Goal: Entertainment & Leisure: Consume media (video, audio)

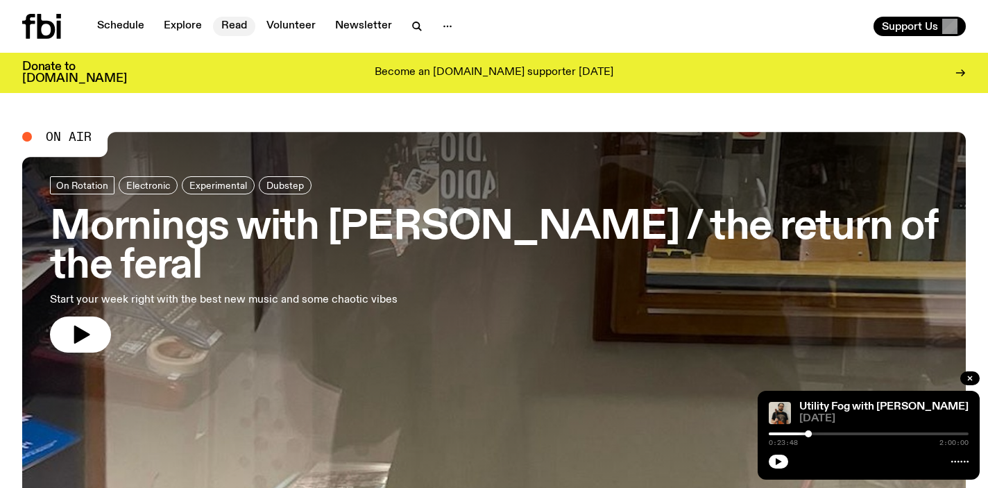
click at [237, 27] on link "Read" at bounding box center [234, 26] width 42 height 19
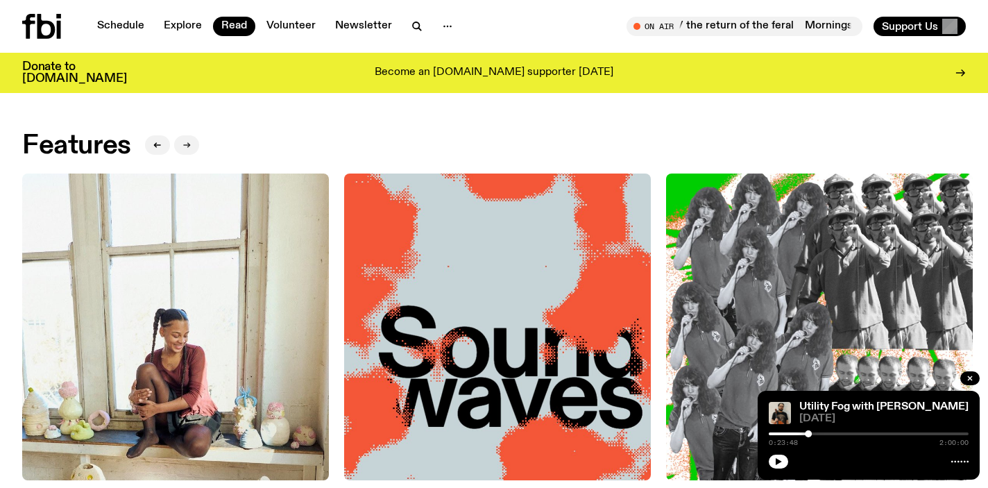
click at [190, 141] on icon "button" at bounding box center [187, 145] width 8 height 8
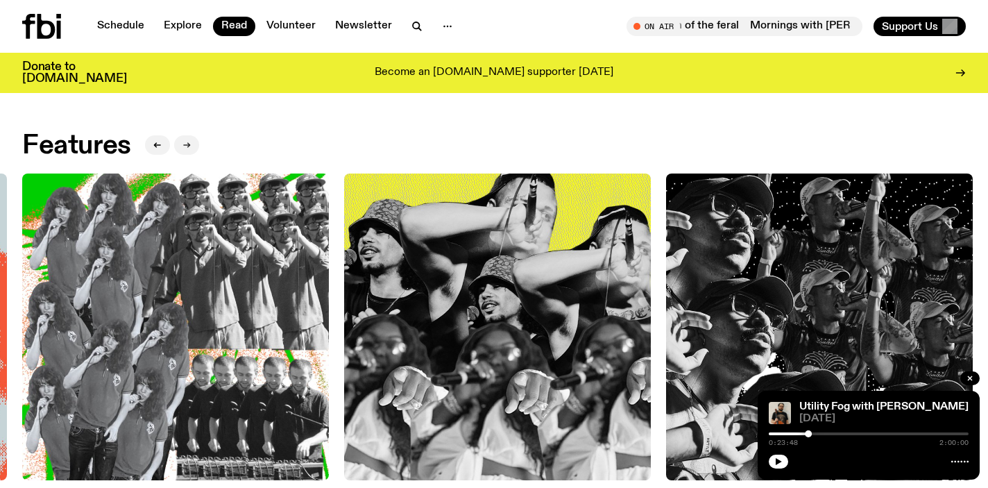
click at [186, 144] on icon "button" at bounding box center [187, 145] width 8 height 8
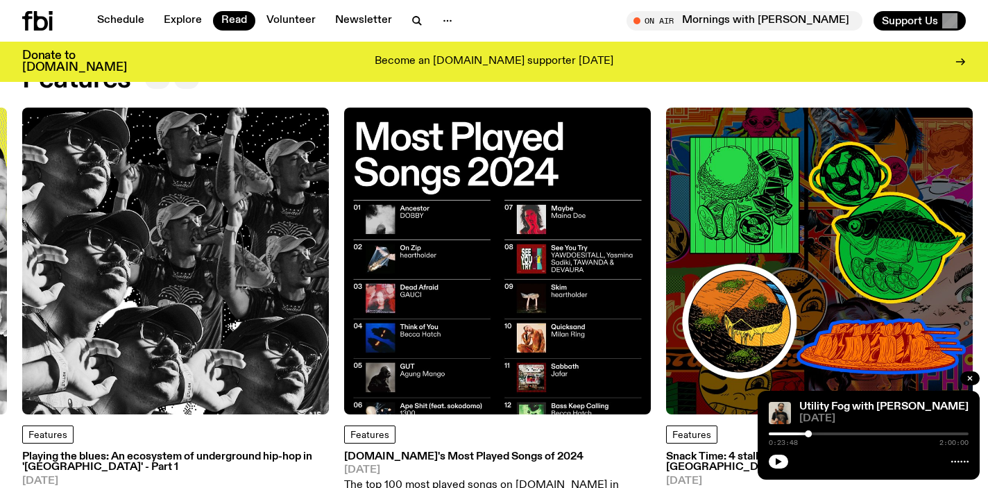
scroll to position [22, 0]
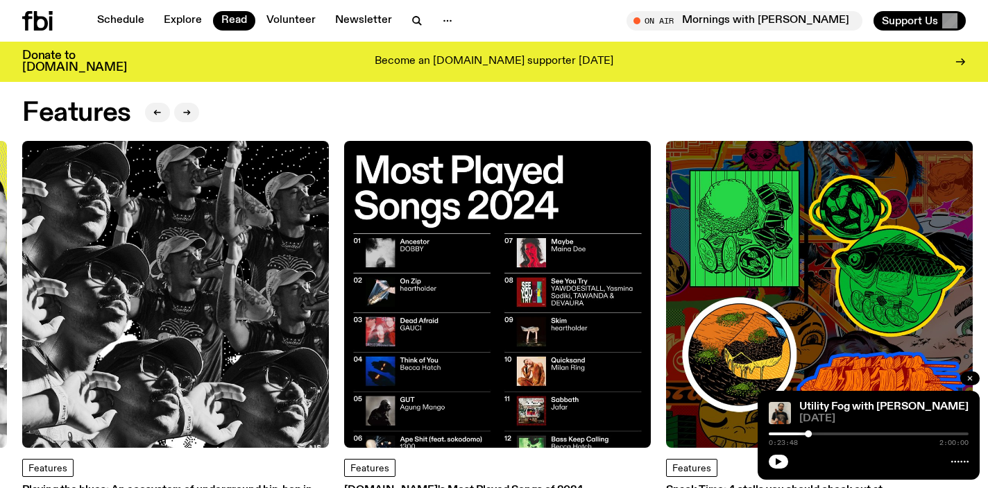
click at [972, 380] on icon "button" at bounding box center [970, 378] width 8 height 8
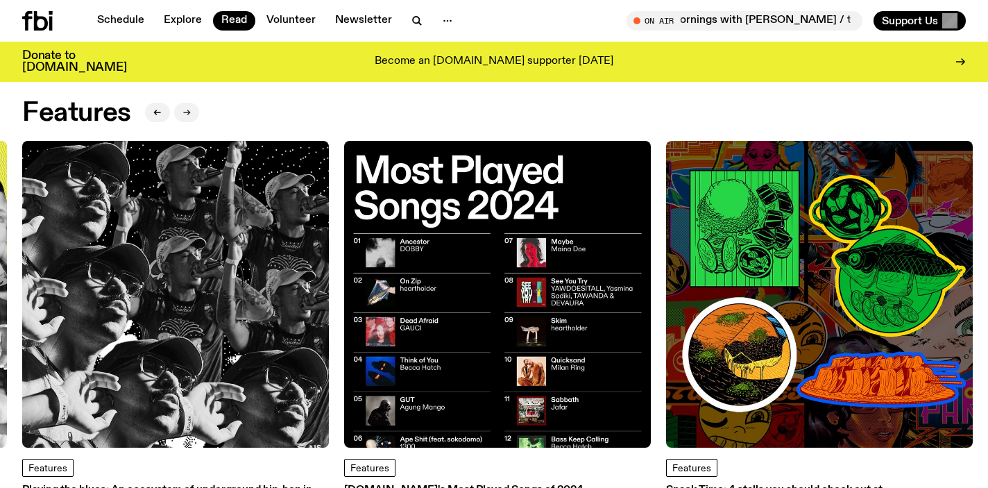
click at [190, 110] on icon "button" at bounding box center [187, 112] width 8 height 8
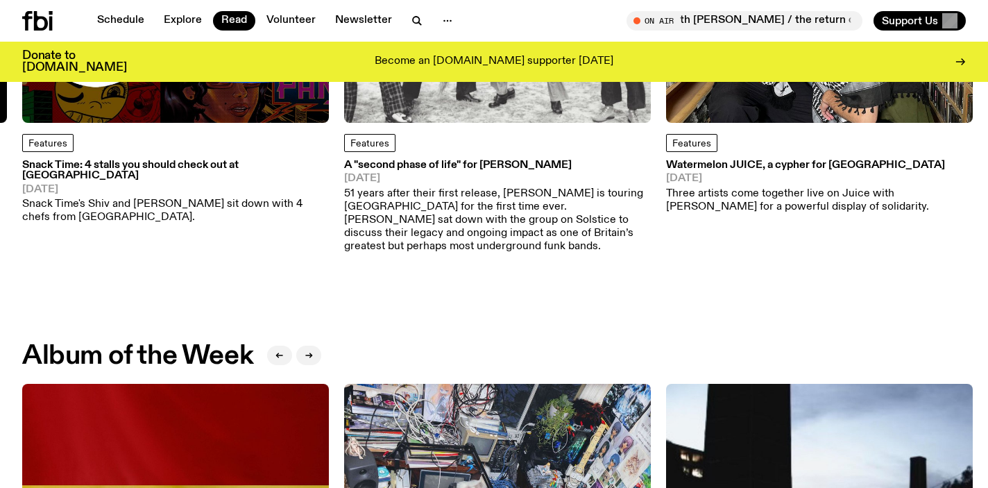
scroll to position [393, 0]
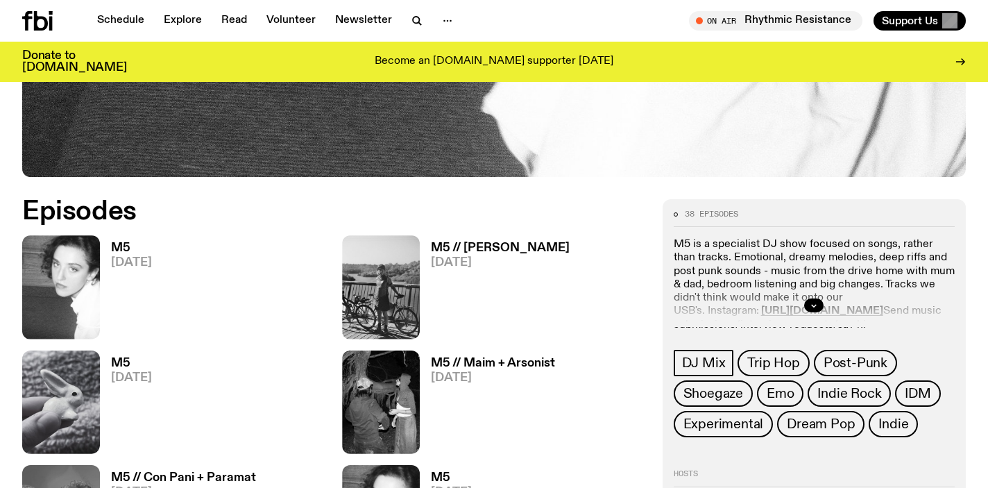
scroll to position [665, 0]
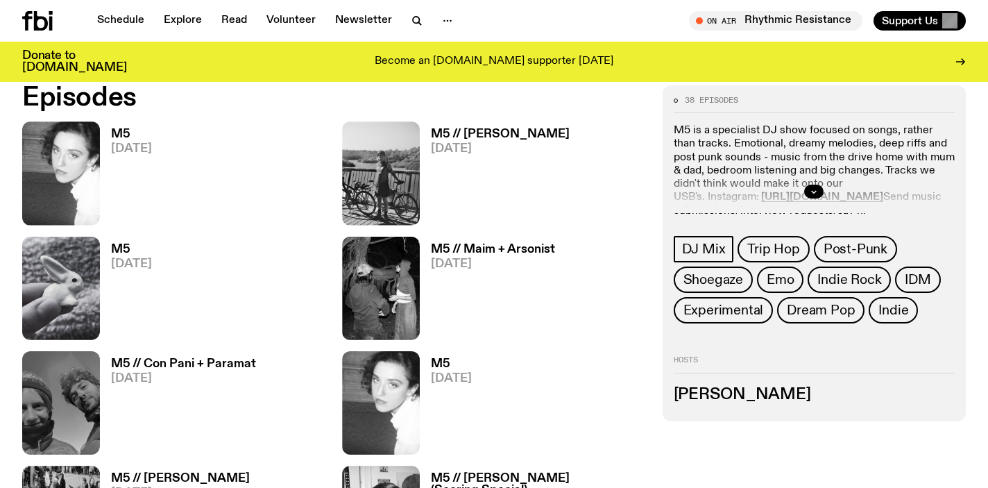
click at [129, 135] on h3 "M5" at bounding box center [131, 134] width 41 height 12
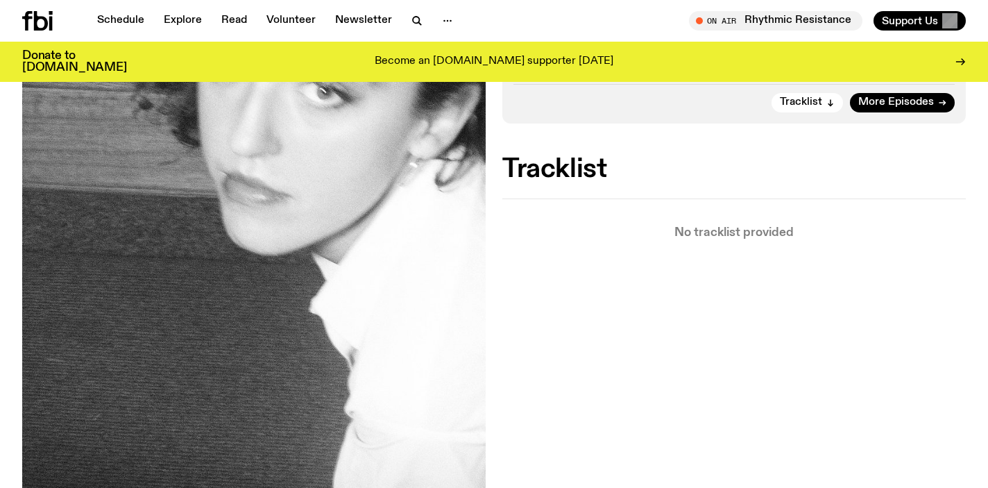
scroll to position [321, 0]
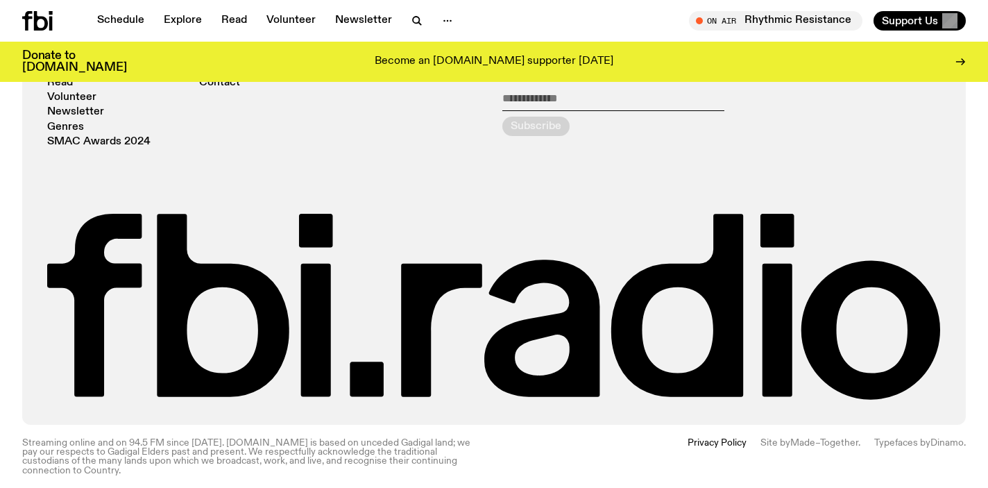
scroll to position [2655, 0]
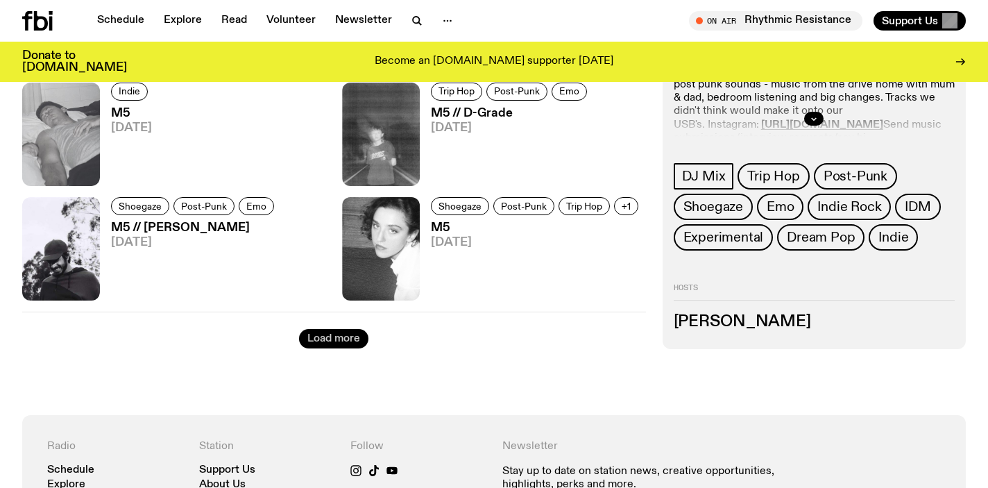
click at [317, 335] on button "Load more" at bounding box center [333, 338] width 69 height 19
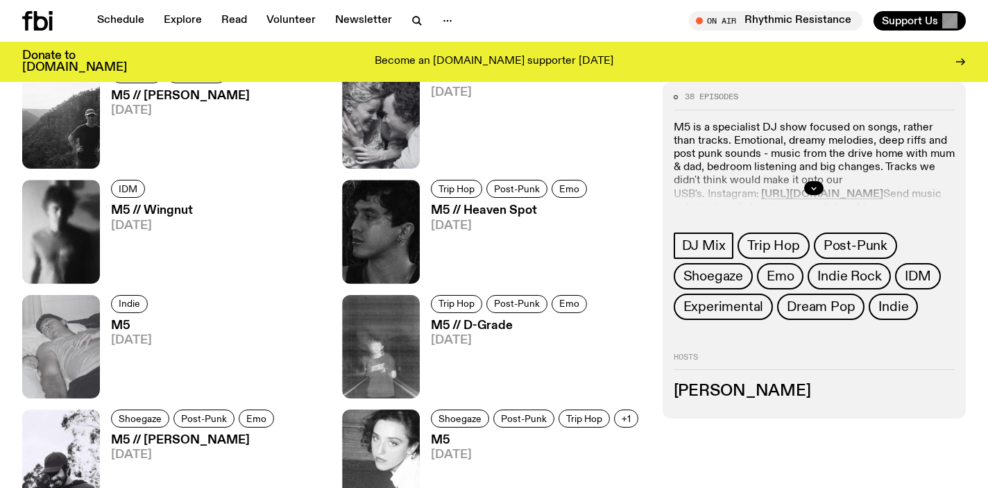
scroll to position [2581, 0]
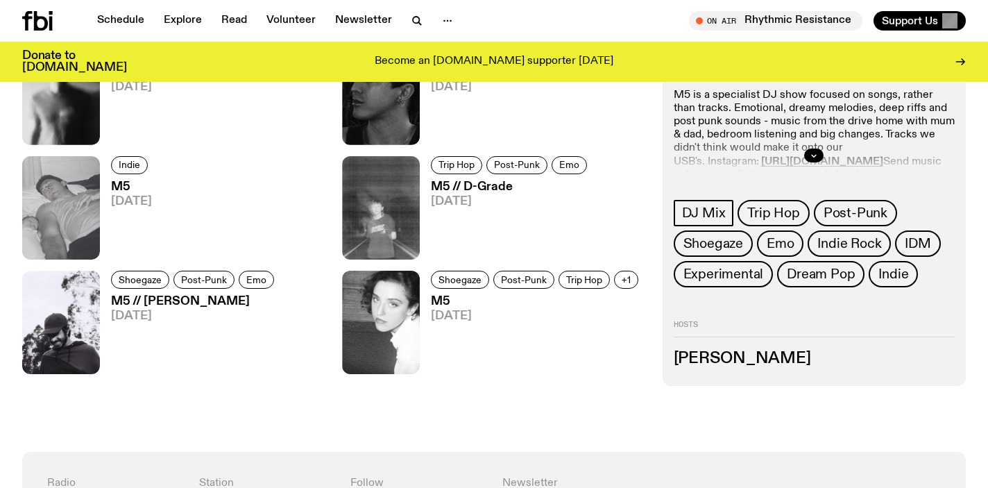
click at [448, 301] on h3 "M5" at bounding box center [537, 302] width 212 height 12
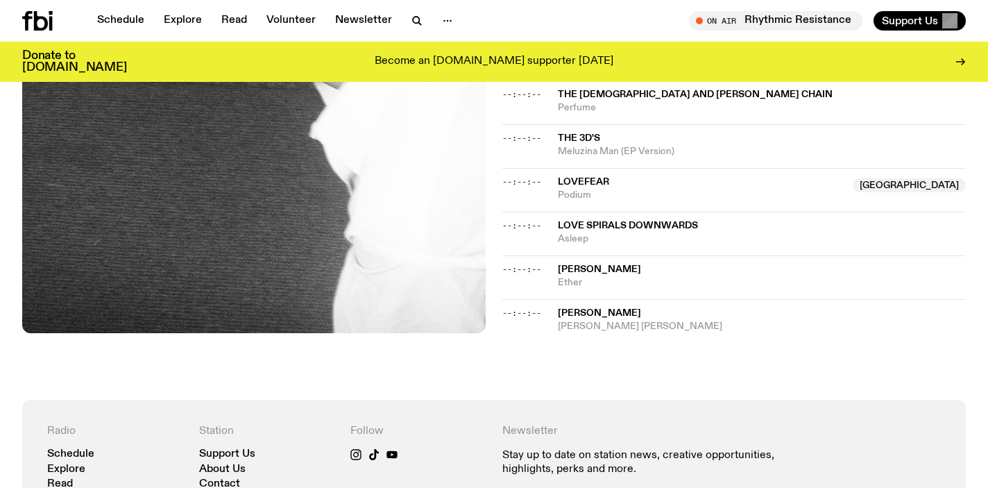
scroll to position [1472, 0]
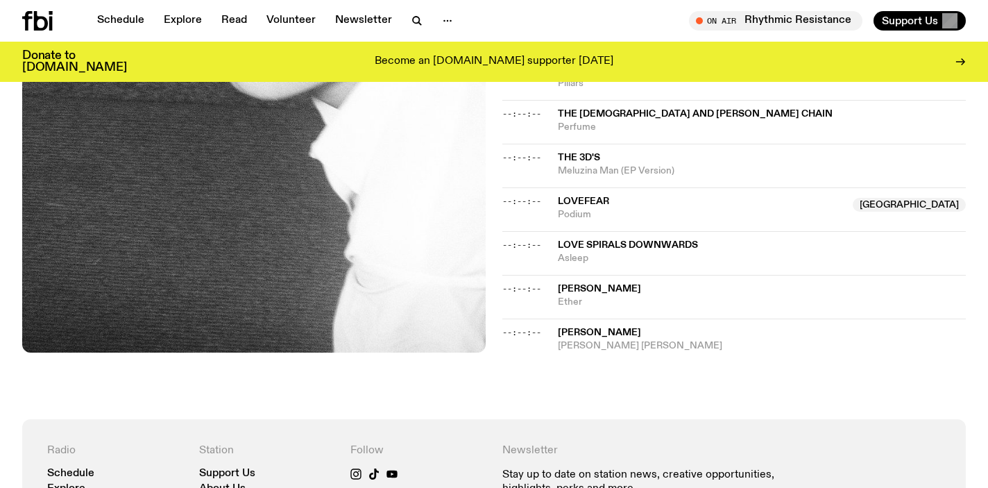
click at [560, 330] on span "[PERSON_NAME]" at bounding box center [599, 333] width 83 height 10
